Goal: Information Seeking & Learning: Find specific fact

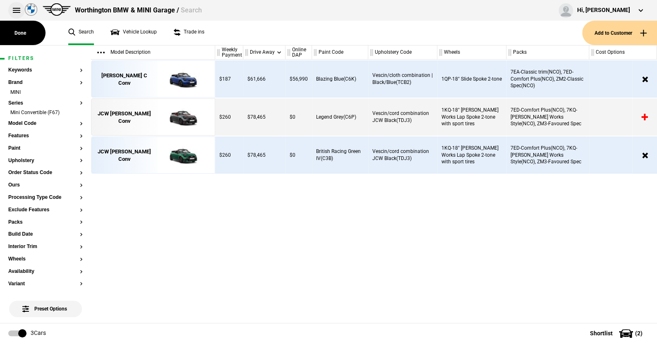
click at [14, 7] on button at bounding box center [16, 10] width 17 height 17
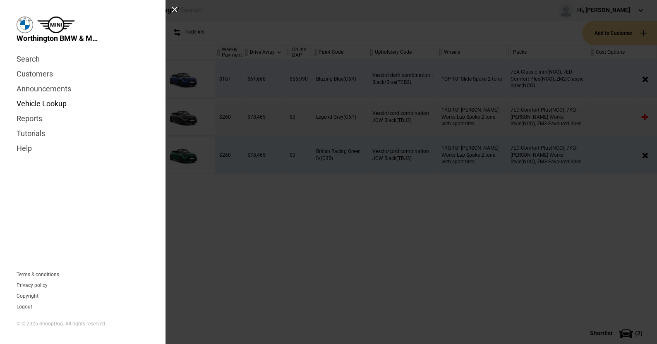
click at [43, 101] on link "Vehicle Lookup" at bounding box center [83, 103] width 132 height 15
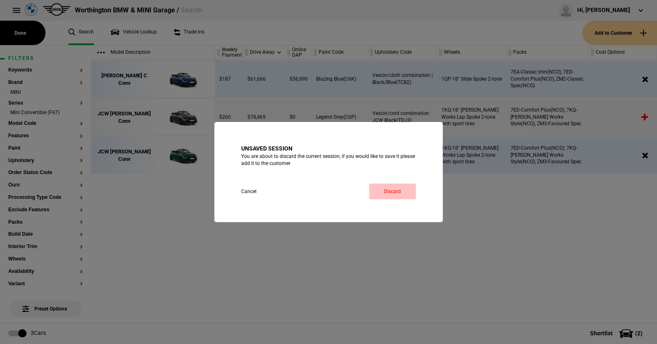
click at [388, 189] on link "Discard" at bounding box center [392, 192] width 47 height 16
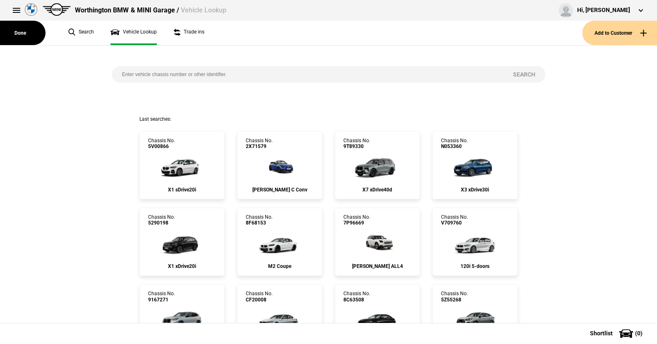
click at [115, 72] on input "search" at bounding box center [307, 74] width 391 height 17
paste input "[US_VEHICLE_IDENTIFICATION_NUMBER]"
type input "[US_VEHICLE_IDENTIFICATION_NUMBER]"
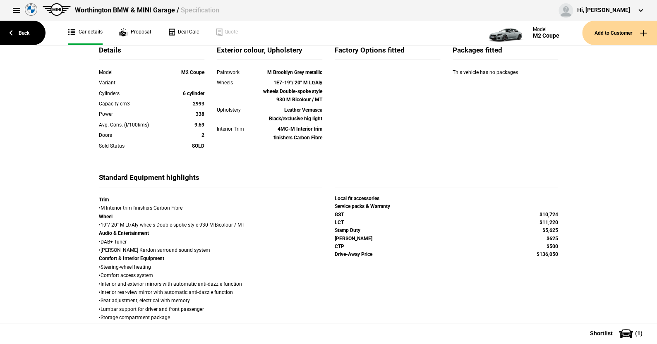
scroll to position [248, 0]
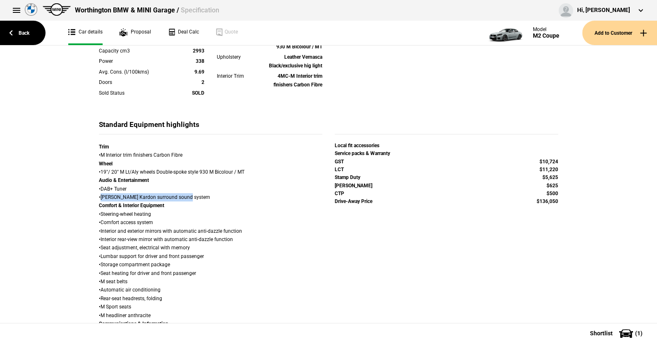
drag, startPoint x: 98, startPoint y: 196, endPoint x: 190, endPoint y: 193, distance: 91.4
copy div "[PERSON_NAME] Kardon surround sound system"
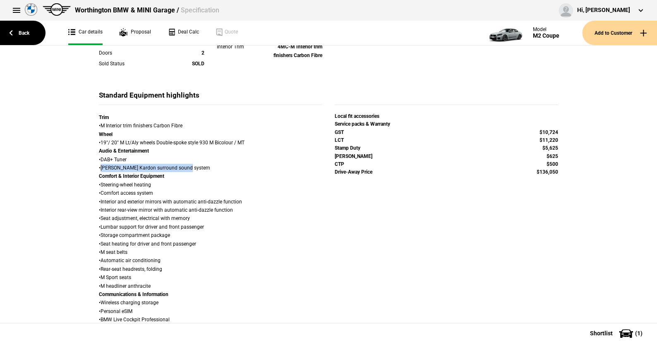
scroll to position [289, 0]
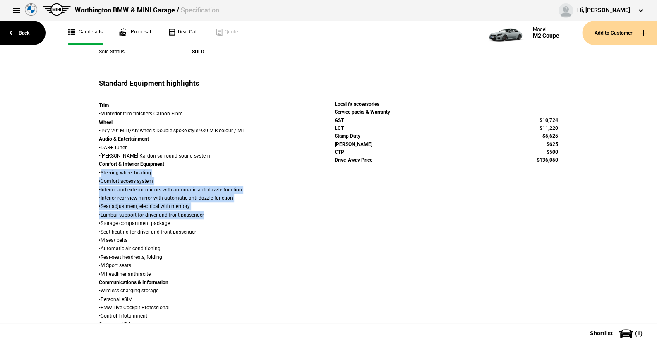
drag, startPoint x: 97, startPoint y: 171, endPoint x: 208, endPoint y: 217, distance: 120.5
copy div "Steering-wheel heating • Comfort access system • Interior and exterior mirrors …"
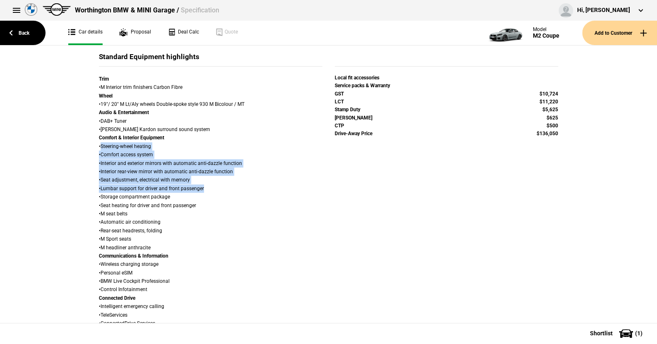
scroll to position [331, 0]
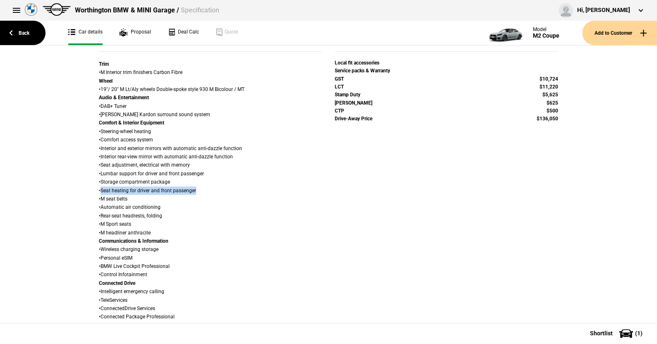
drag, startPoint x: 97, startPoint y: 190, endPoint x: 196, endPoint y: 186, distance: 98.9
click at [196, 186] on div "Trim • M Interior trim finishers Carbon Fibre Wheel • 19"/ 20" M Lt/Aly wheels …" at bounding box center [210, 321] width 223 height 523
copy div "Seat heating for driver and front passenger"
